Goal: Communication & Community: Answer question/provide support

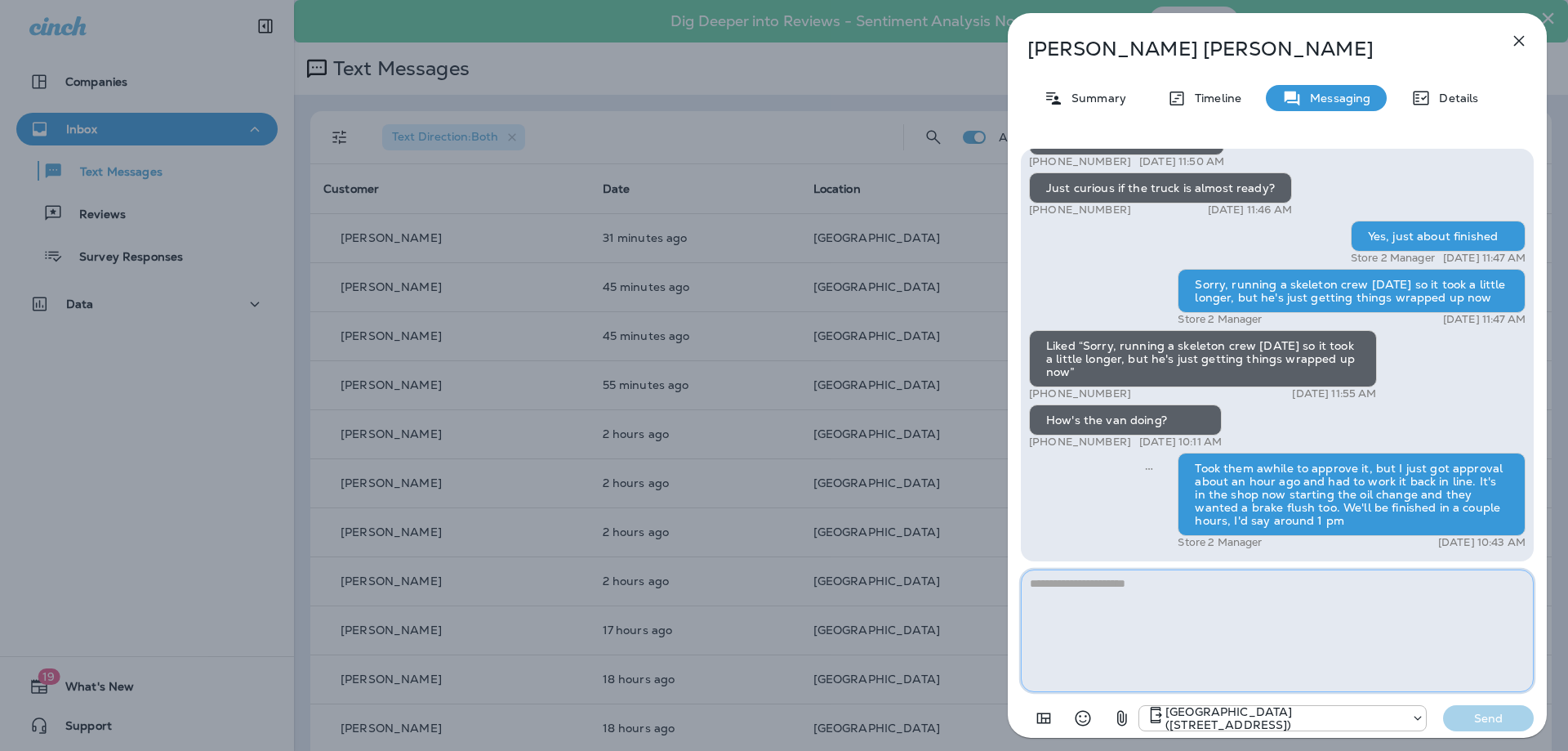
click at [1188, 643] on textarea at bounding box center [1277, 631] width 513 height 122
click at [1512, 42] on icon "button" at bounding box center [1519, 41] width 19 height 19
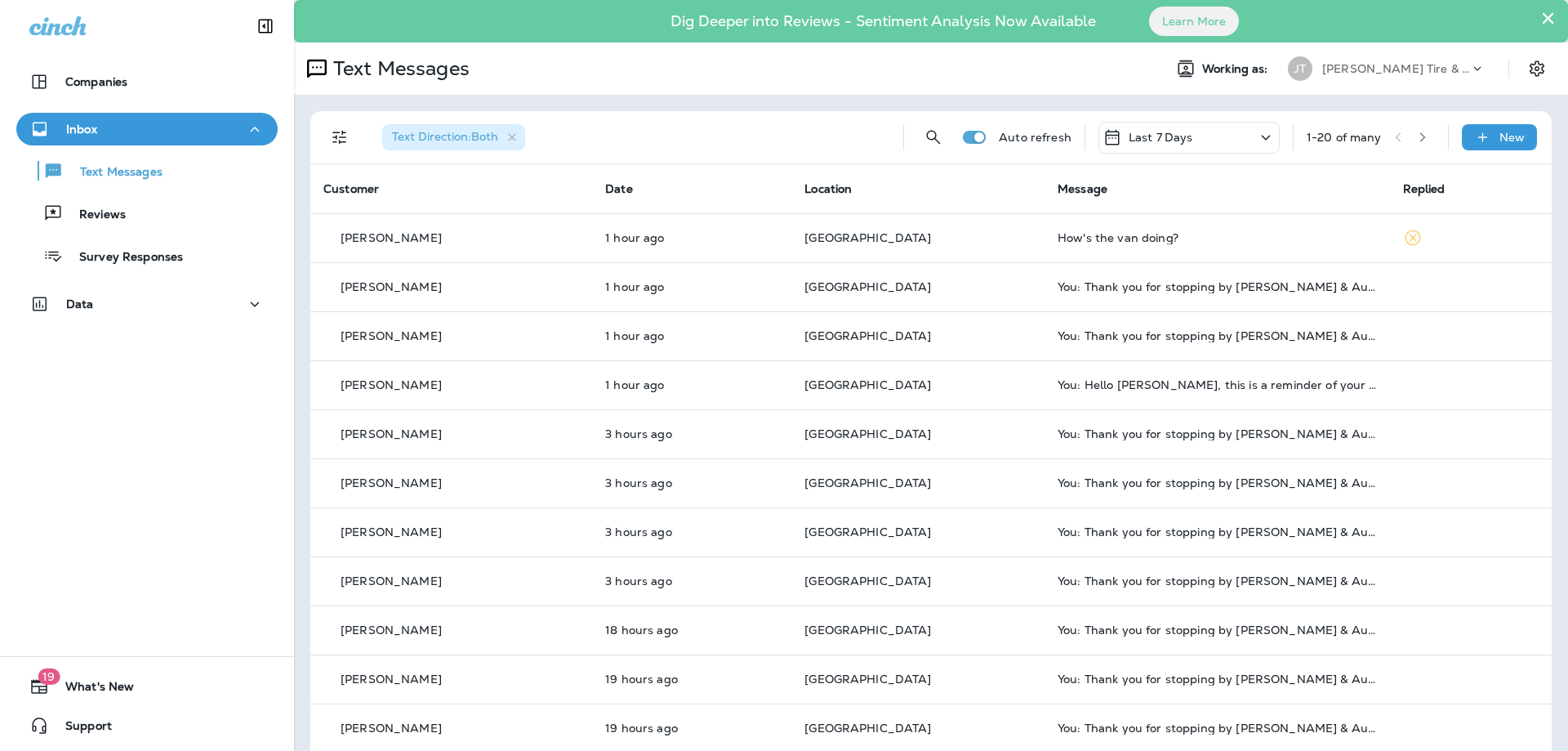
click at [731, 245] on td "1 hour ago" at bounding box center [691, 238] width 199 height 49
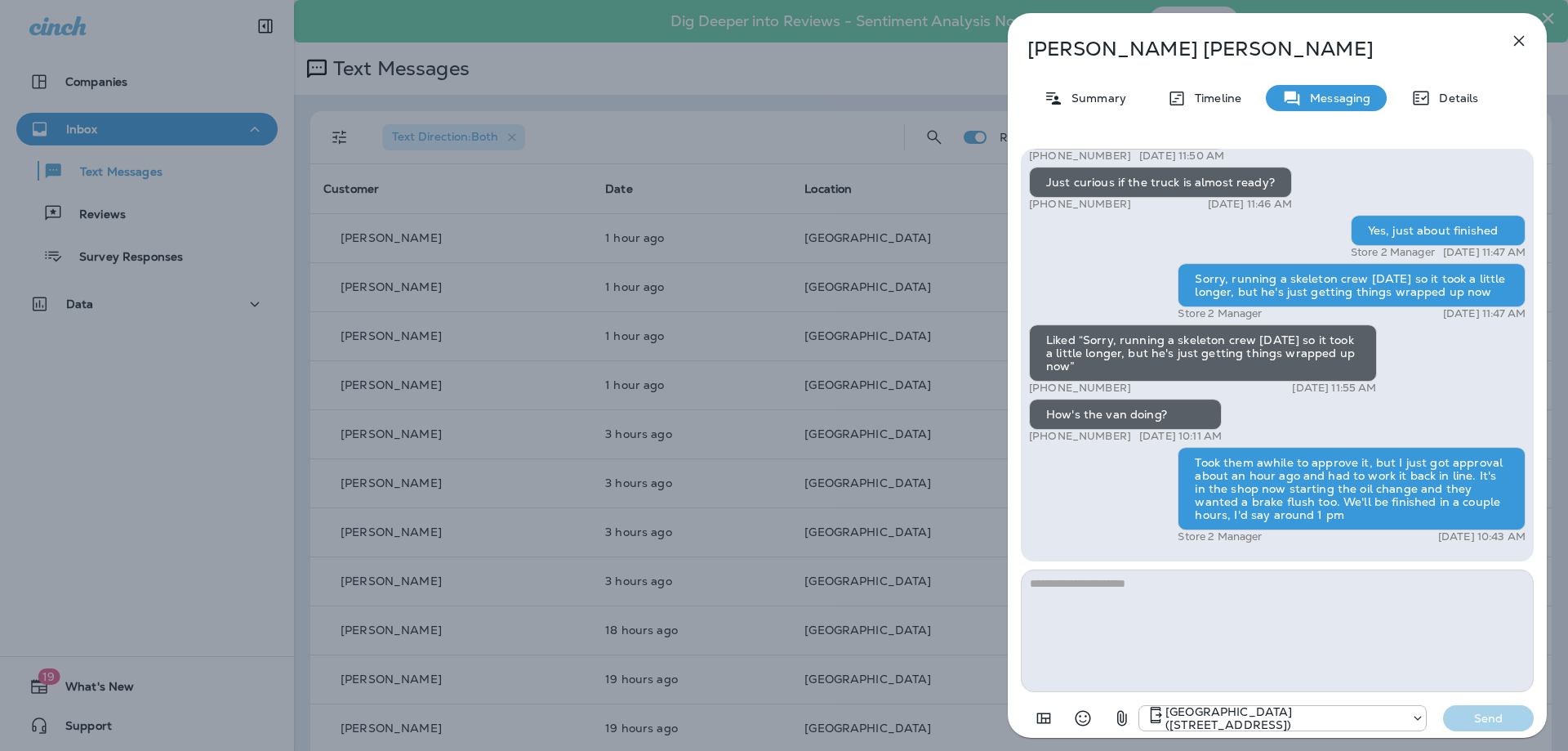
click at [1200, 643] on textarea at bounding box center [1277, 631] width 513 height 122
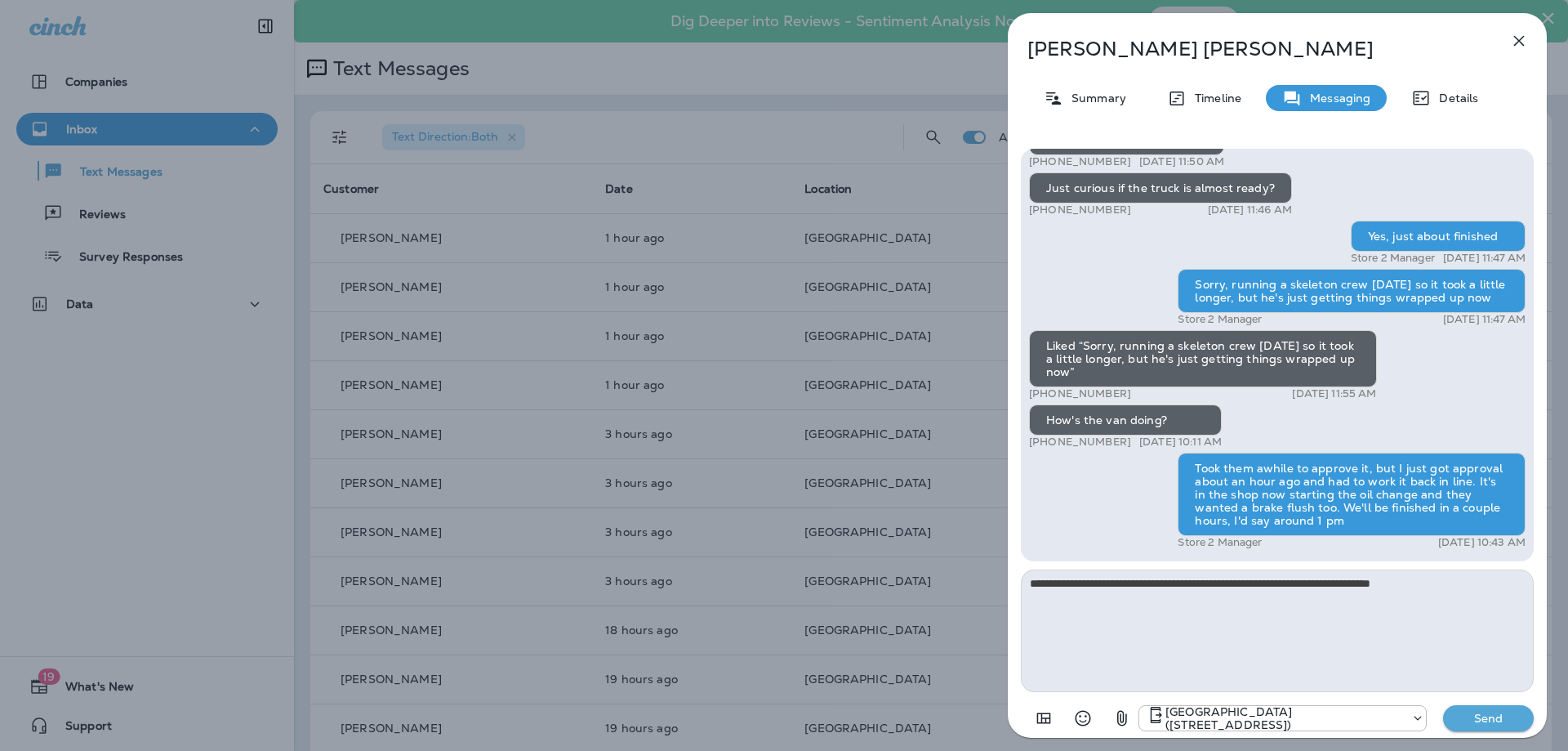
type textarea "**********"
click at [1527, 715] on button "Send" at bounding box center [1488, 718] width 90 height 26
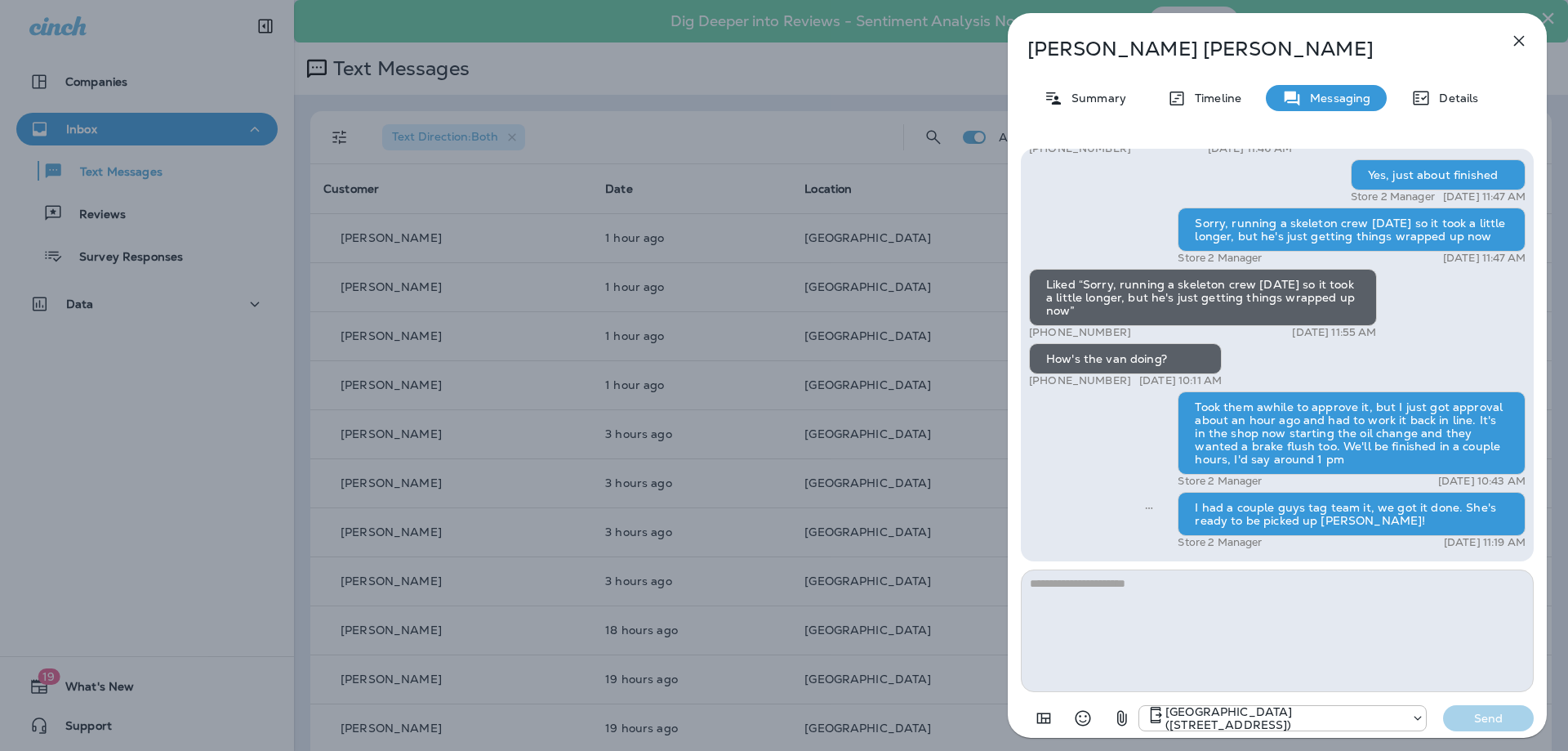
click at [1526, 34] on icon "button" at bounding box center [1519, 41] width 19 height 19
